Goal: Task Accomplishment & Management: Use online tool/utility

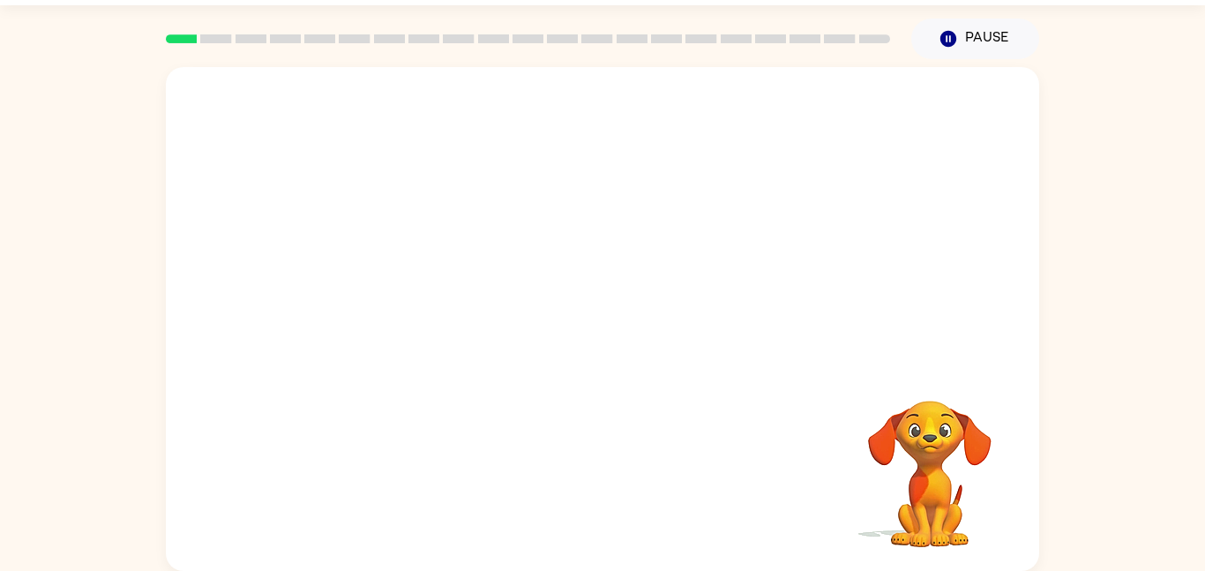
scroll to position [49, 0]
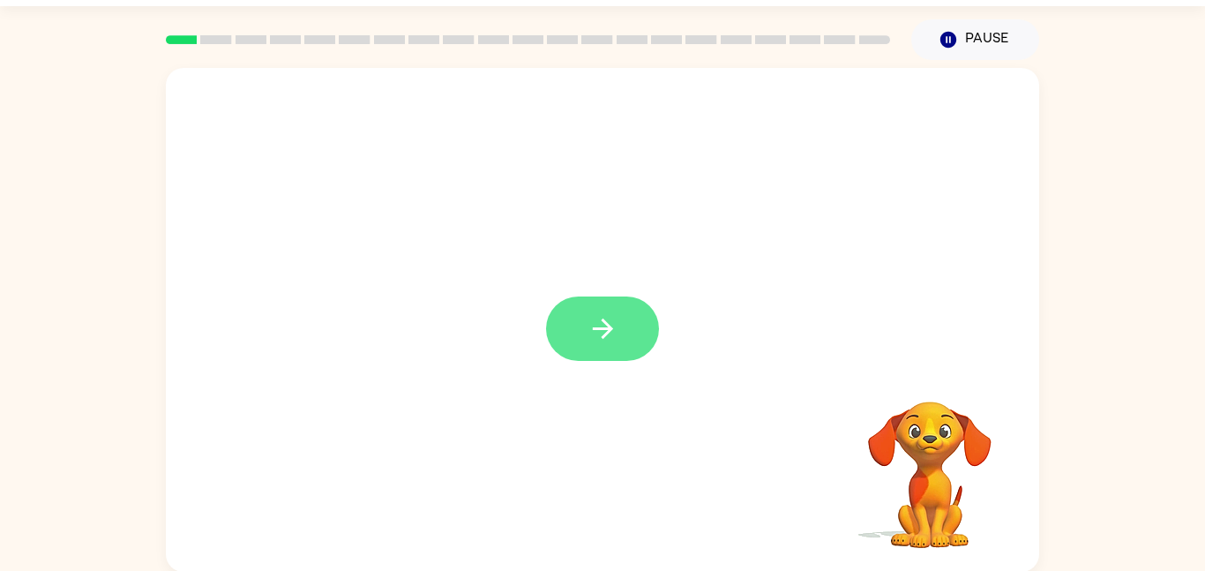
click at [590, 324] on icon "button" at bounding box center [602, 328] width 31 height 31
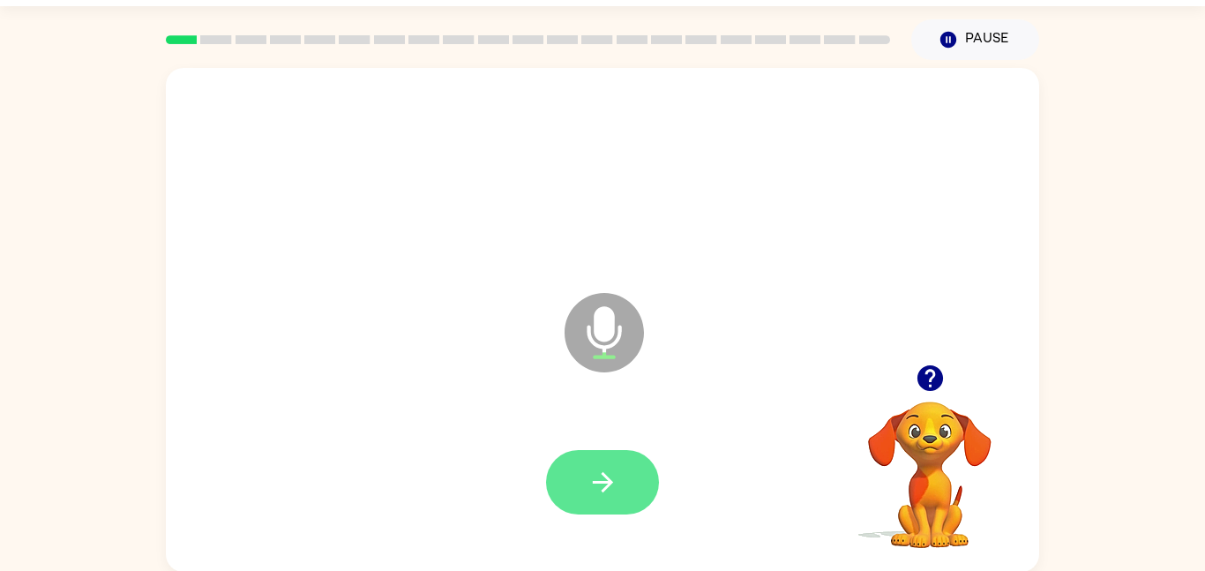
click at [619, 482] on button "button" at bounding box center [602, 482] width 113 height 64
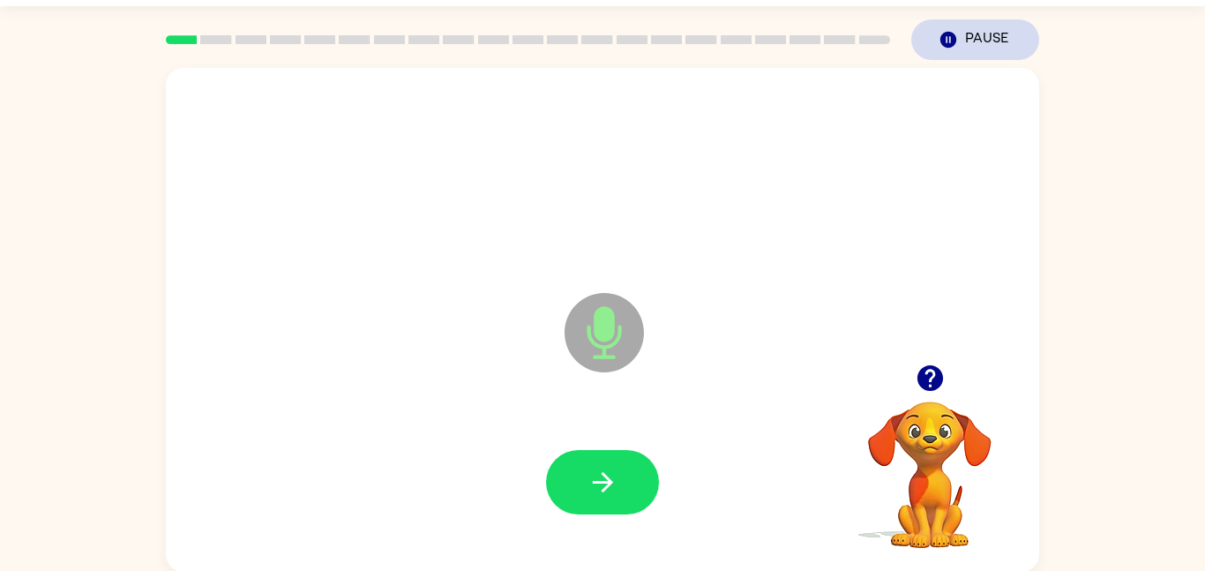
click at [947, 33] on icon "button" at bounding box center [948, 40] width 16 height 16
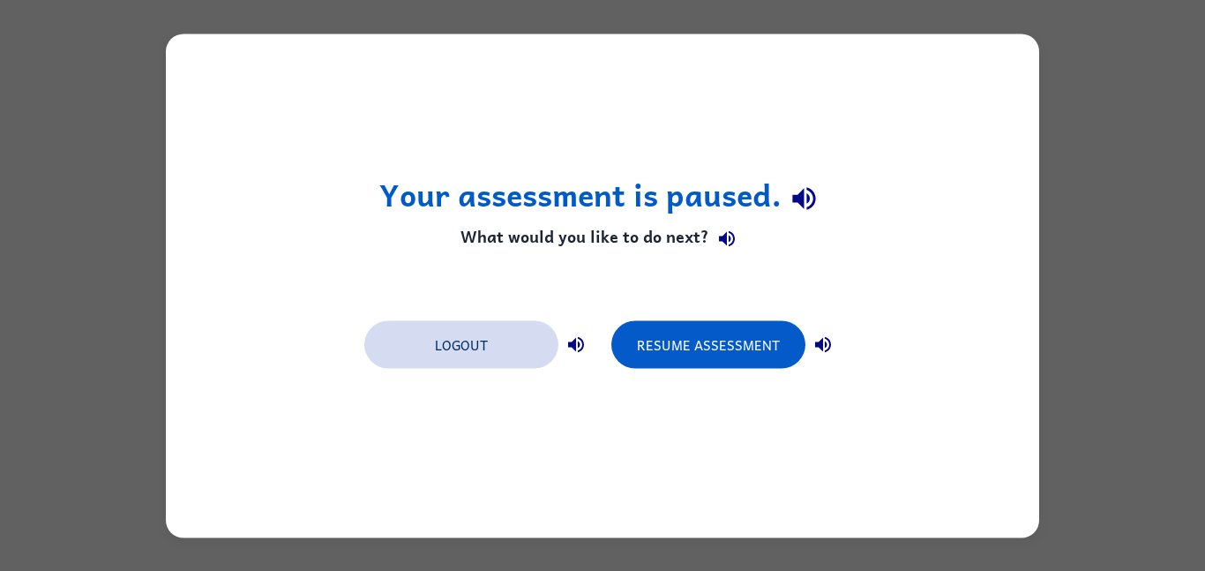
click at [476, 330] on button "Logout" at bounding box center [461, 344] width 194 height 48
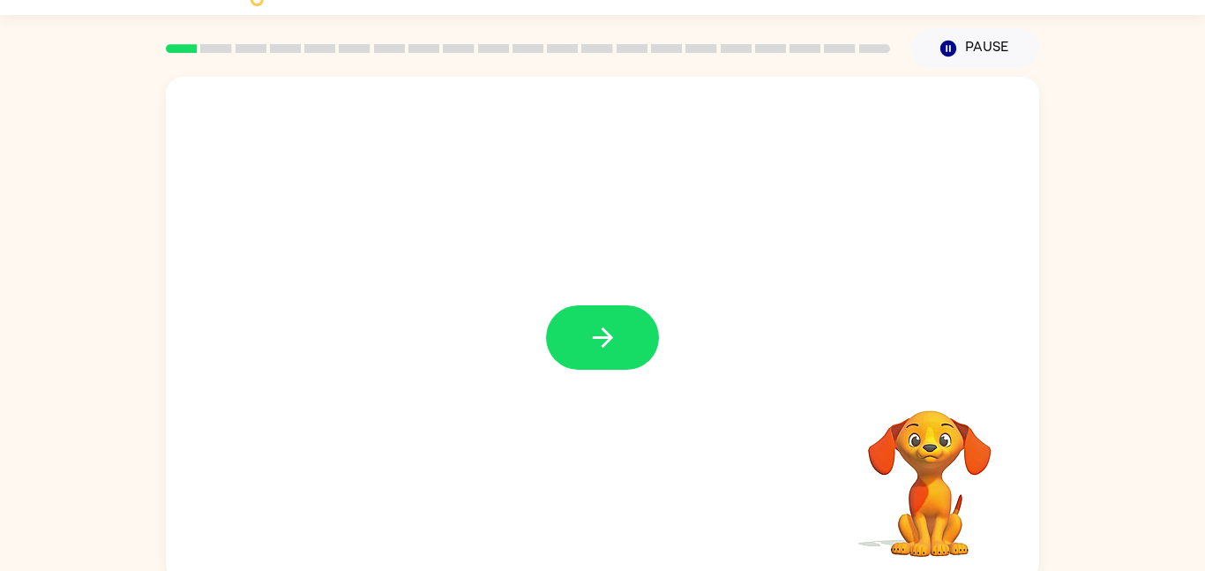
scroll to position [49, 0]
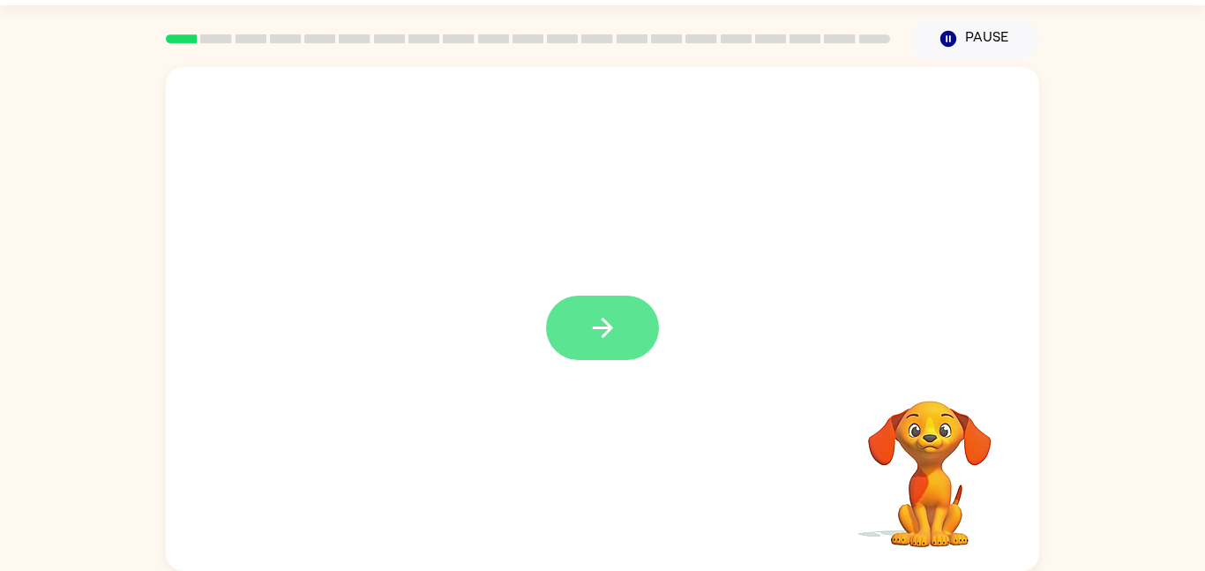
click at [586, 350] on button "button" at bounding box center [602, 328] width 113 height 64
click at [647, 505] on div at bounding box center [602, 481] width 838 height 145
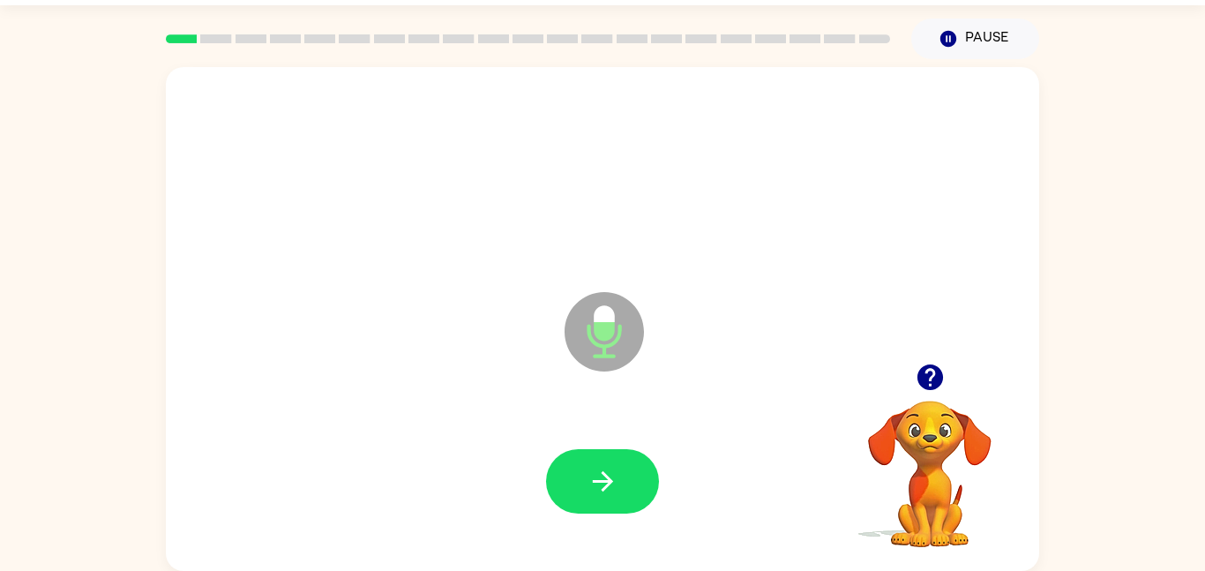
click at [430, 446] on div at bounding box center [602, 481] width 838 height 145
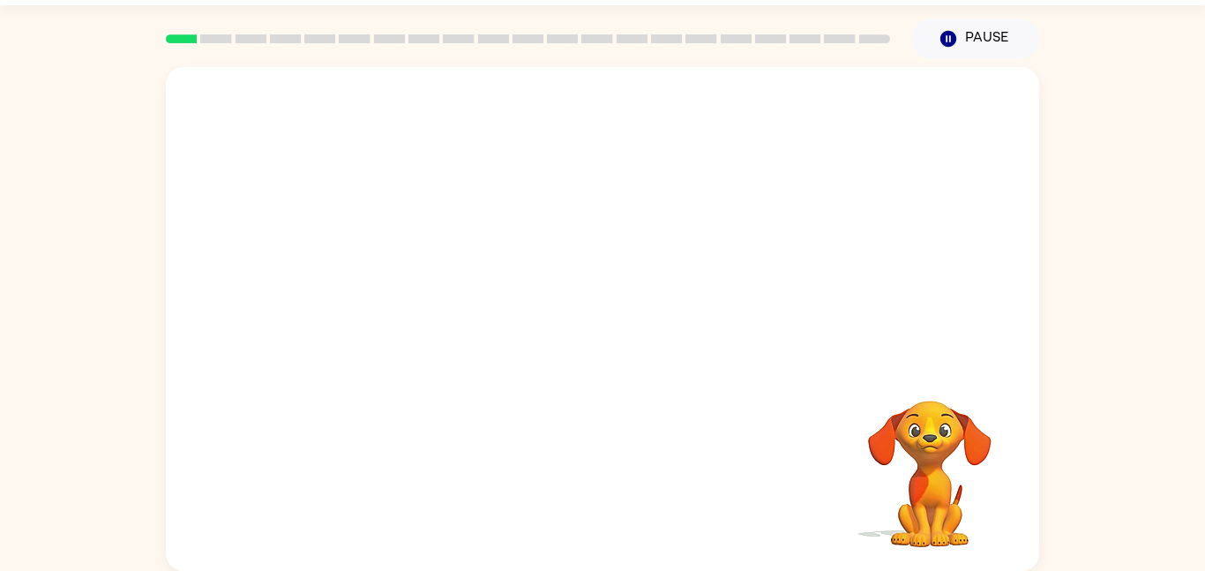
click at [932, 468] on video "Your browser must support playing .mp4 files to use Literably. Please try using…" at bounding box center [930, 461] width 176 height 176
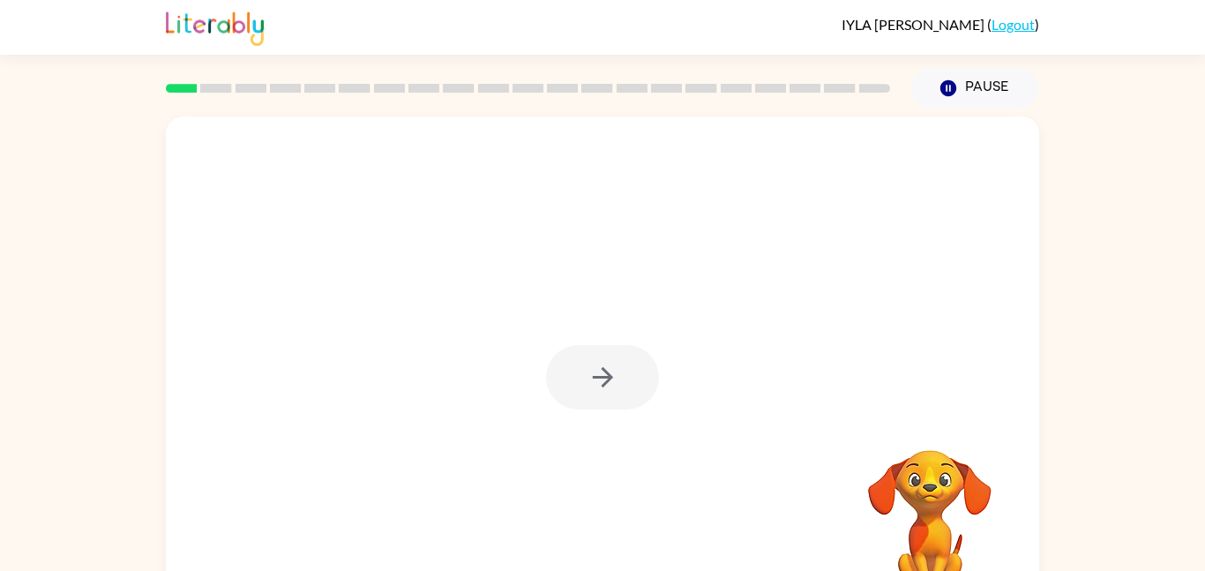
scroll to position [49, 0]
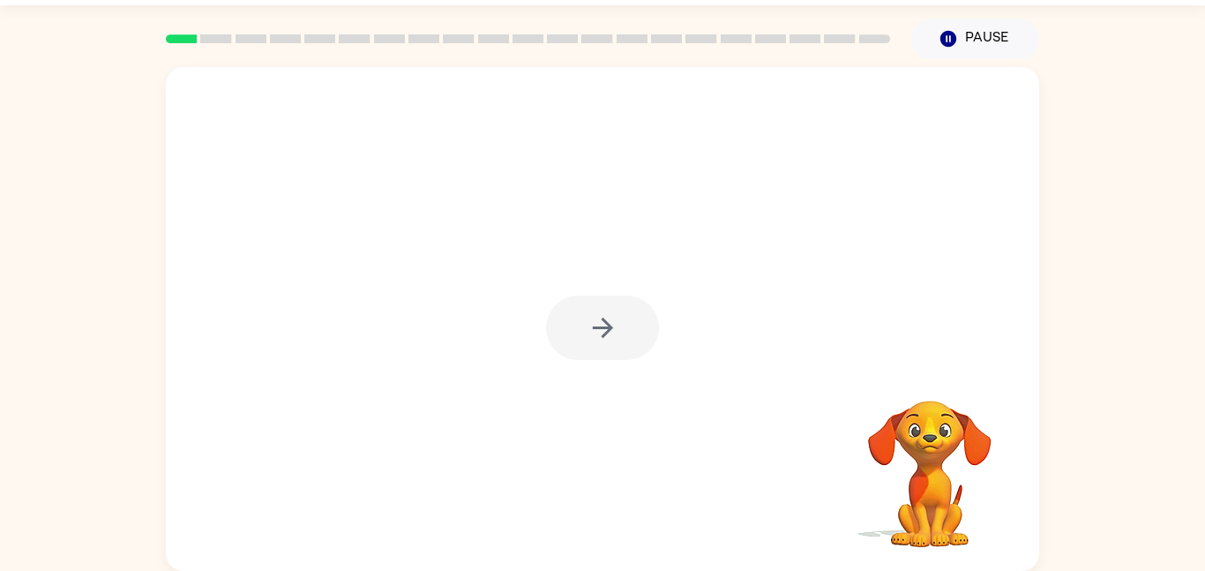
click at [585, 318] on div at bounding box center [602, 328] width 113 height 64
click at [621, 351] on div "Your browser must support playing .mp4 files to use Literably. Please try using…" at bounding box center [602, 319] width 873 height 504
click at [531, 296] on div at bounding box center [602, 319] width 873 height 504
click at [534, 296] on div at bounding box center [602, 319] width 873 height 504
click at [597, 329] on icon "button" at bounding box center [602, 328] width 20 height 20
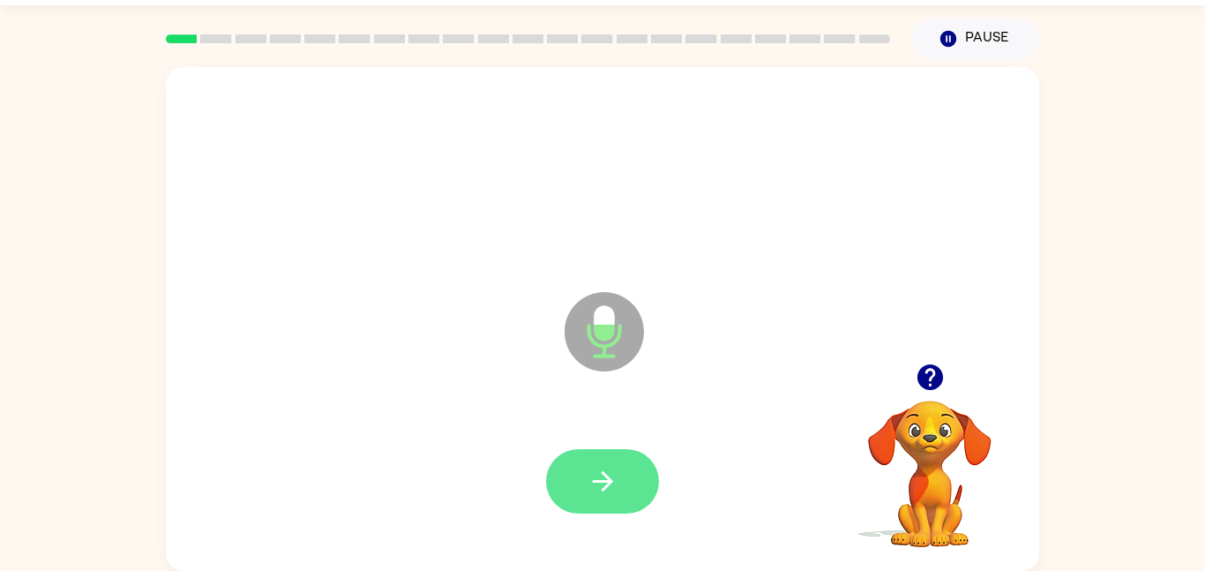
click at [562, 493] on button "button" at bounding box center [602, 481] width 113 height 64
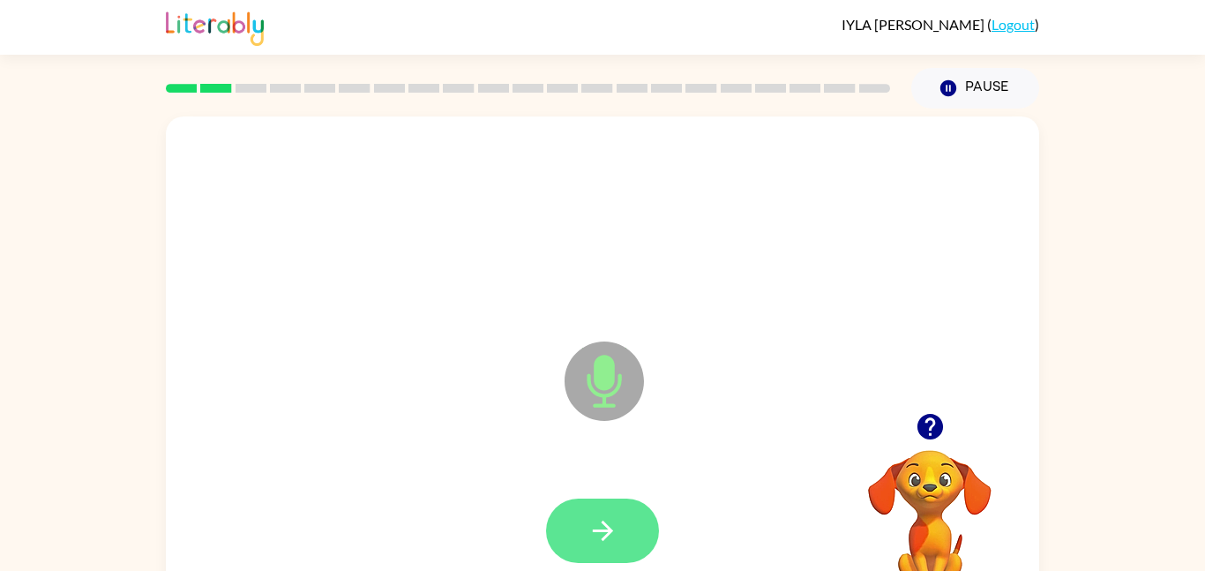
click at [619, 549] on button "button" at bounding box center [602, 530] width 113 height 64
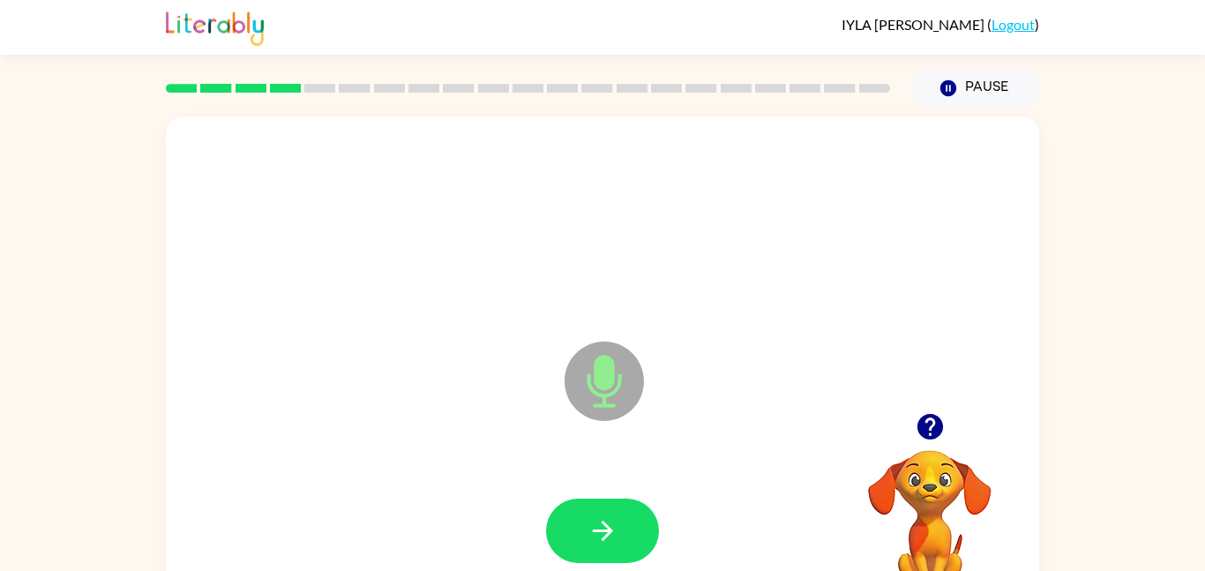
click at [619, 549] on button "button" at bounding box center [602, 530] width 113 height 64
click at [621, 549] on button "button" at bounding box center [602, 530] width 113 height 64
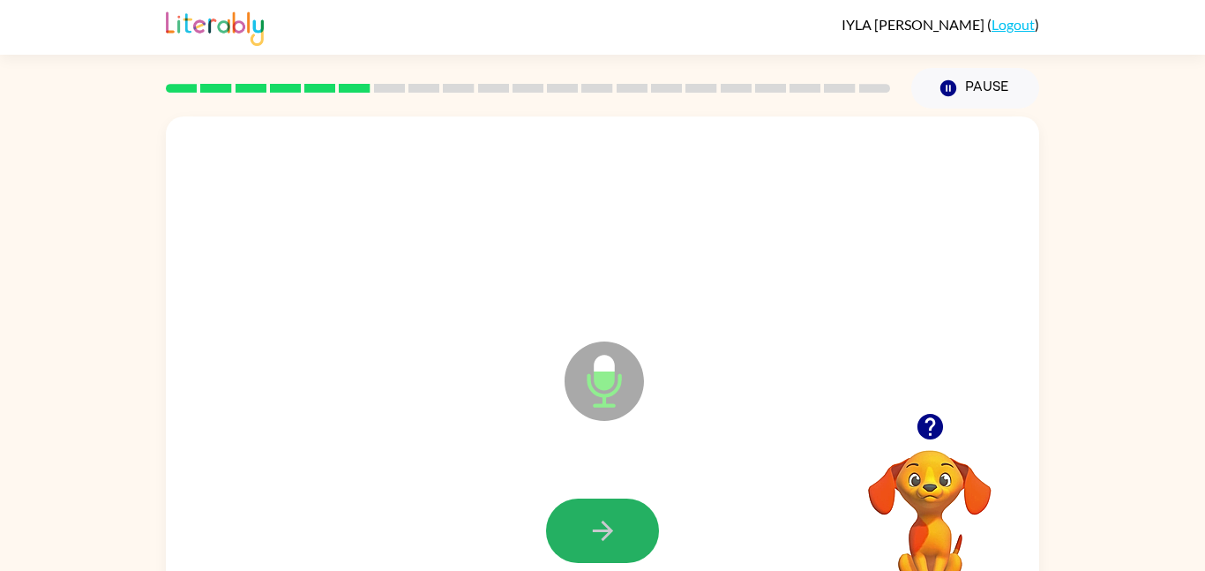
click at [621, 549] on button "button" at bounding box center [602, 530] width 113 height 64
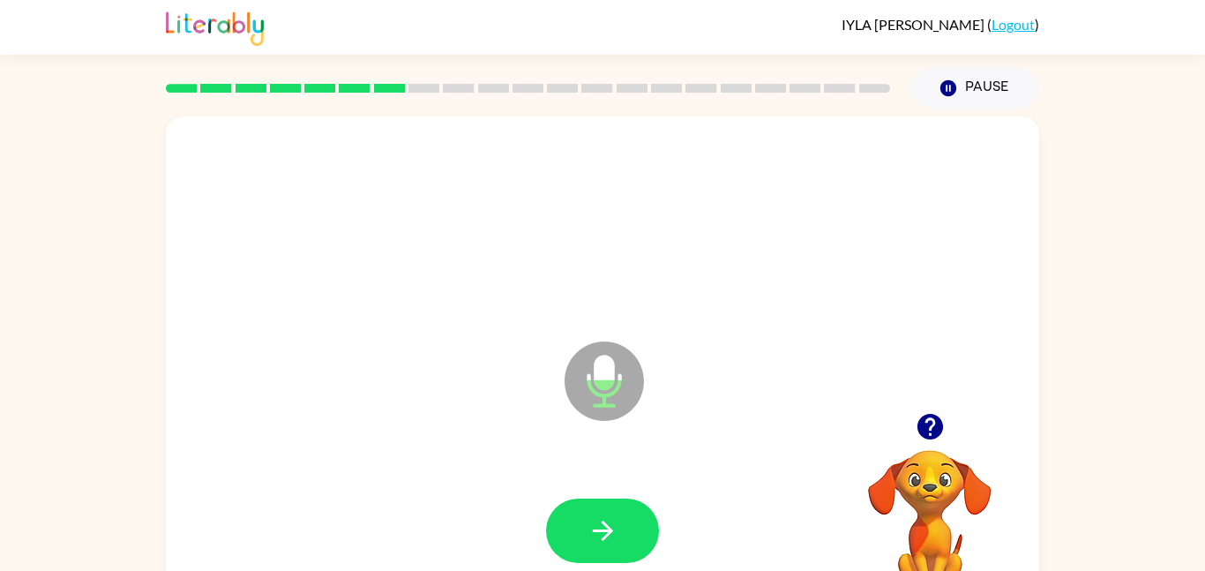
click at [621, 549] on button "button" at bounding box center [602, 530] width 113 height 64
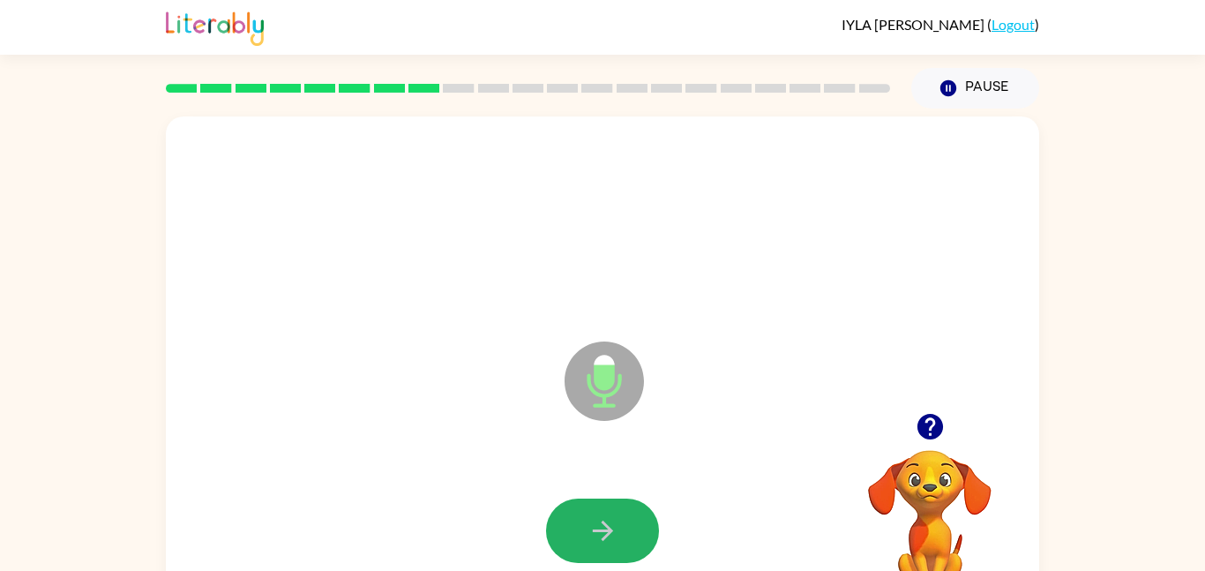
click at [621, 549] on button "button" at bounding box center [602, 530] width 113 height 64
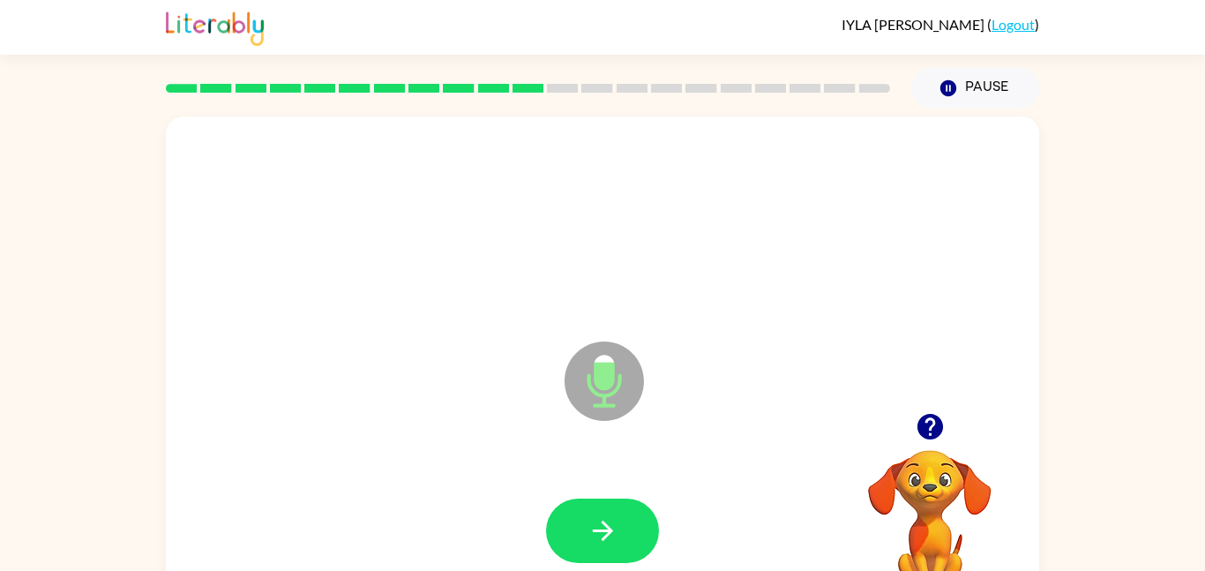
click at [621, 549] on button "button" at bounding box center [602, 530] width 113 height 64
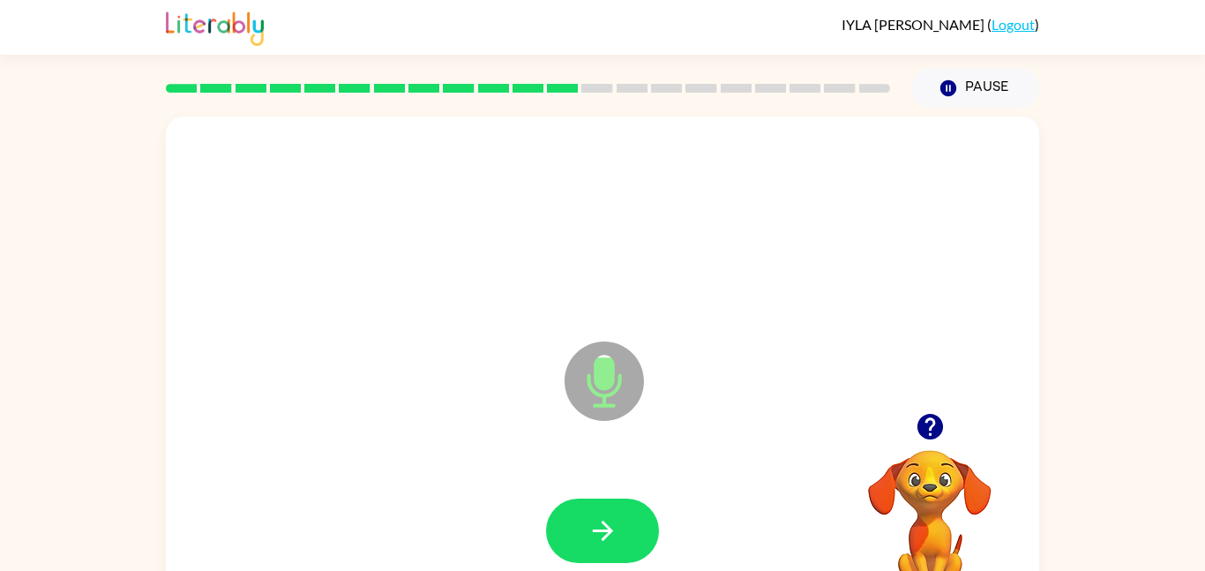
click at [621, 549] on button "button" at bounding box center [602, 530] width 113 height 64
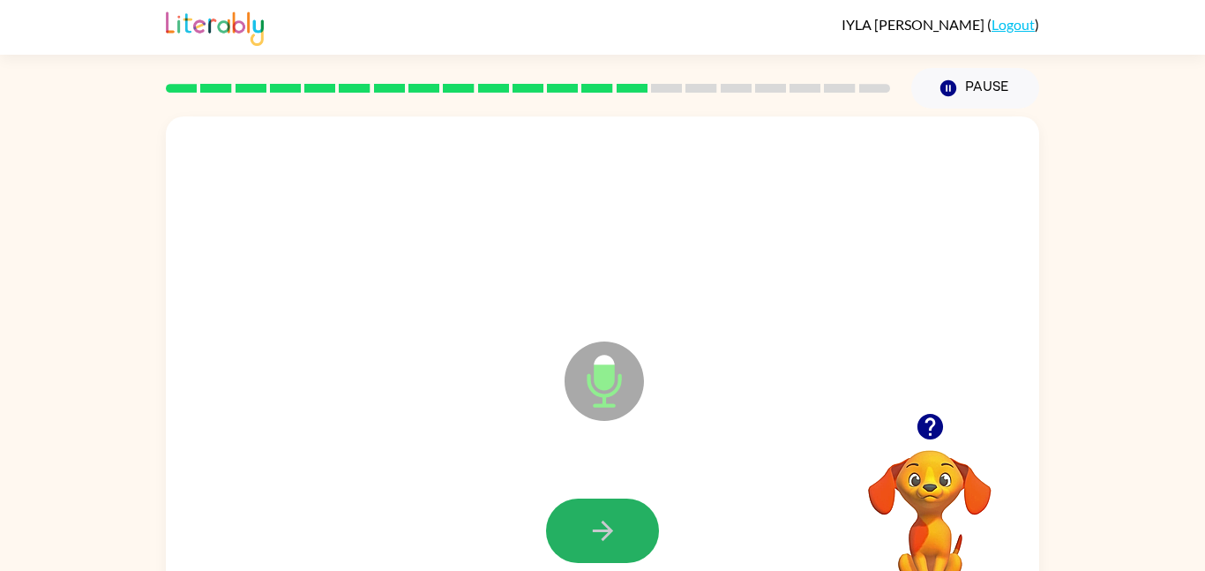
click at [621, 549] on button "button" at bounding box center [602, 530] width 113 height 64
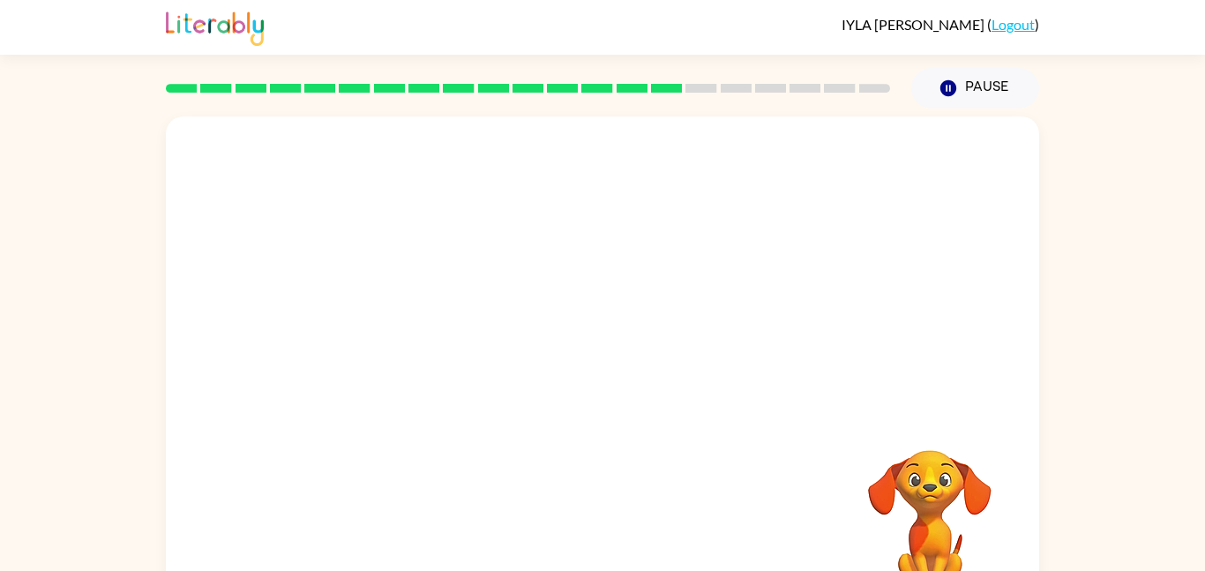
scroll to position [49, 0]
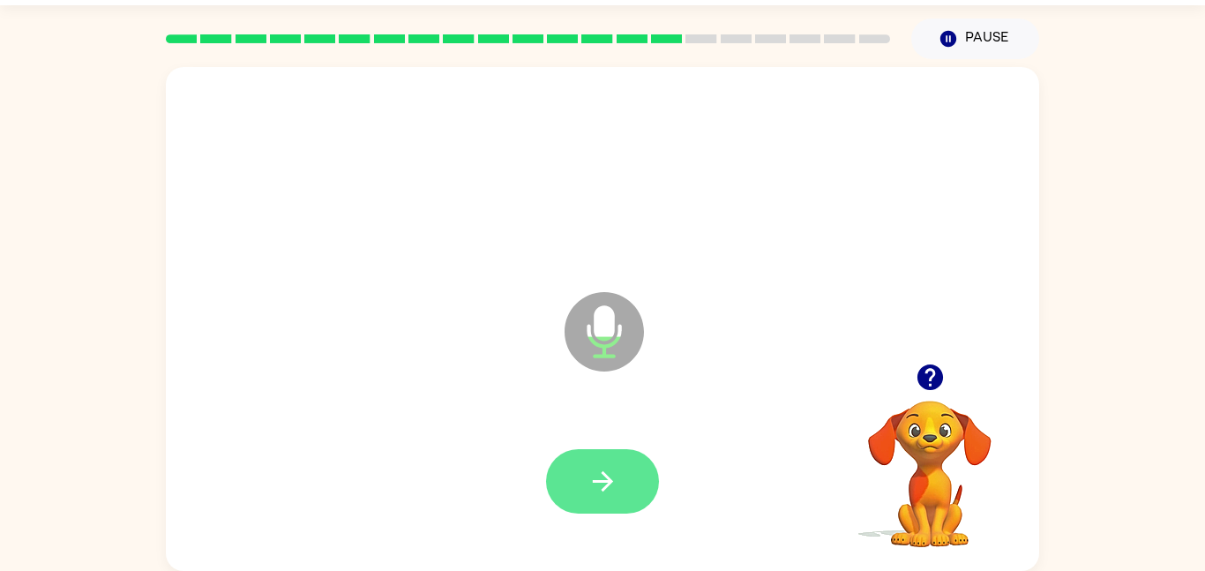
click at [609, 506] on button "button" at bounding box center [602, 481] width 113 height 64
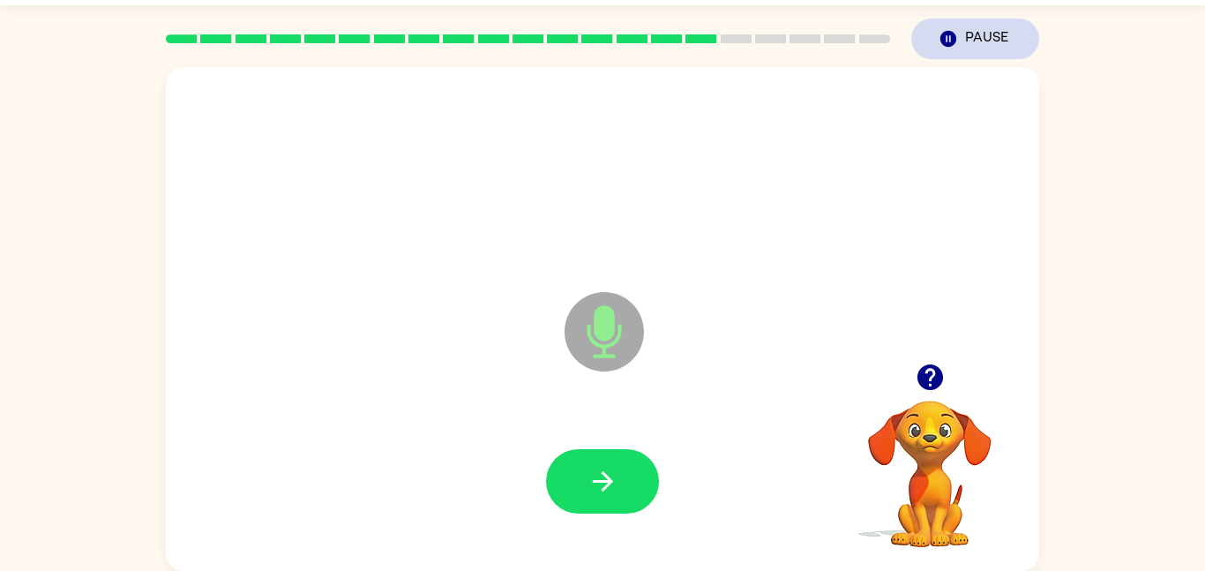
click at [956, 34] on icon "Pause" at bounding box center [948, 38] width 19 height 19
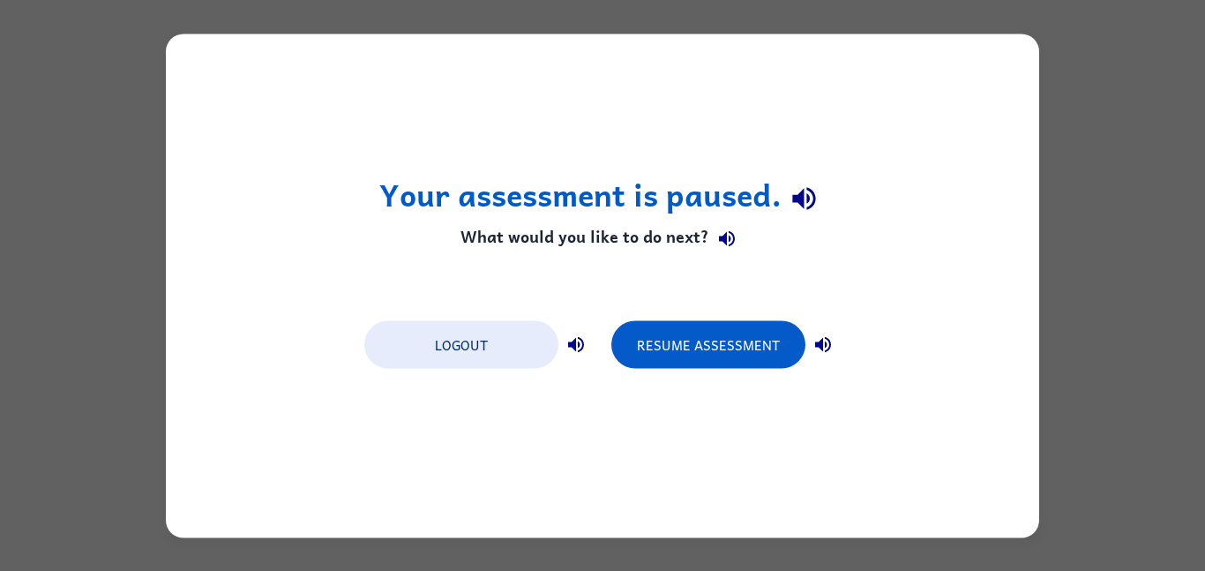
scroll to position [0, 0]
click at [505, 367] on button "Logout" at bounding box center [461, 344] width 194 height 48
